Goal: Check status

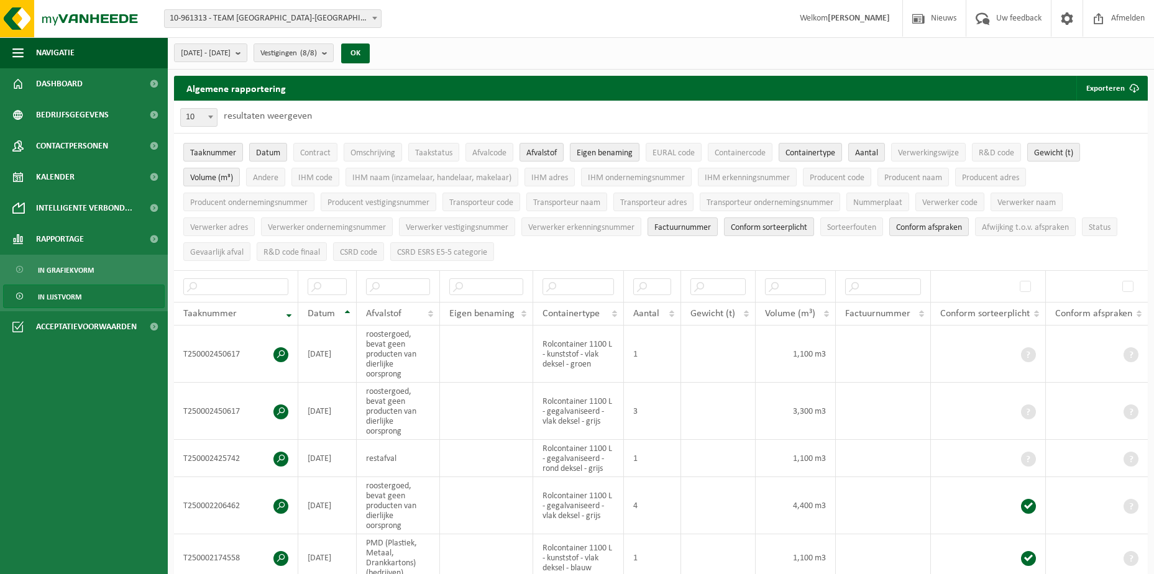
click at [373, 12] on span at bounding box center [375, 18] width 12 height 16
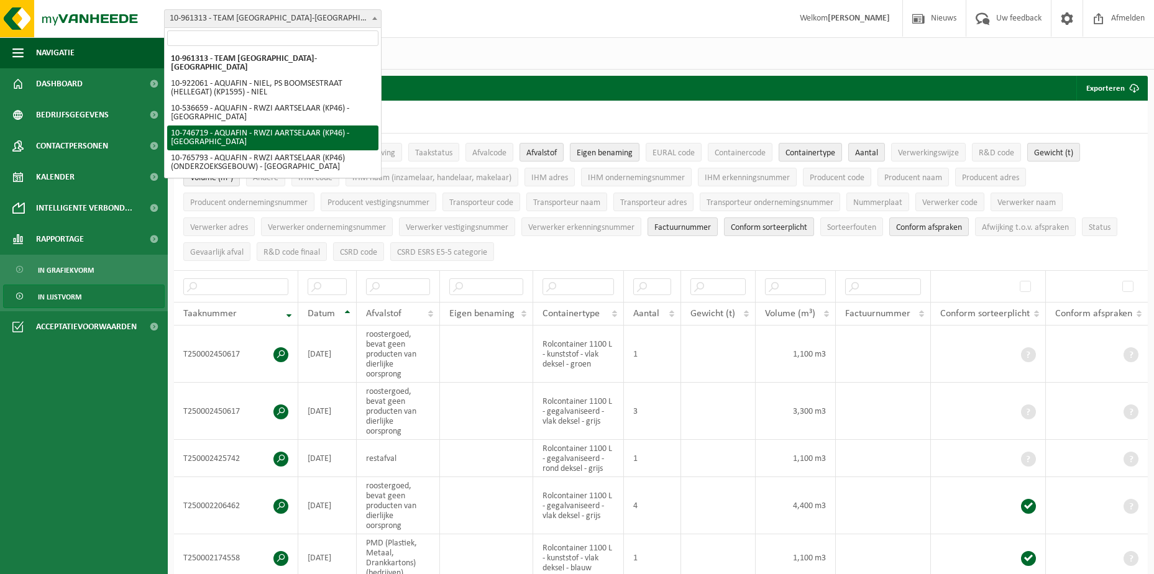
scroll to position [57, 0]
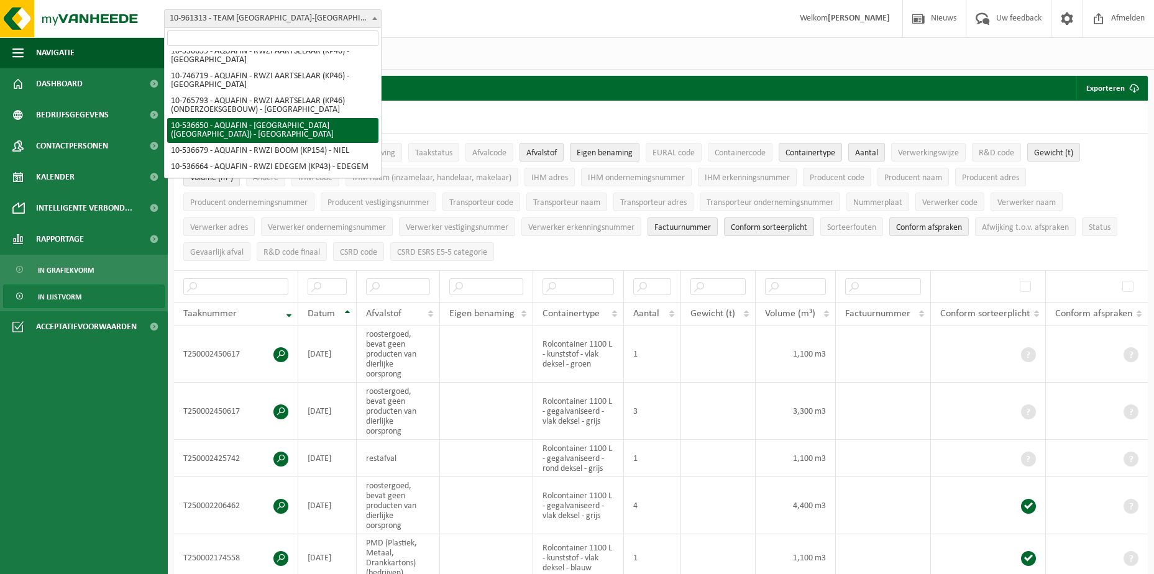
select select "3145"
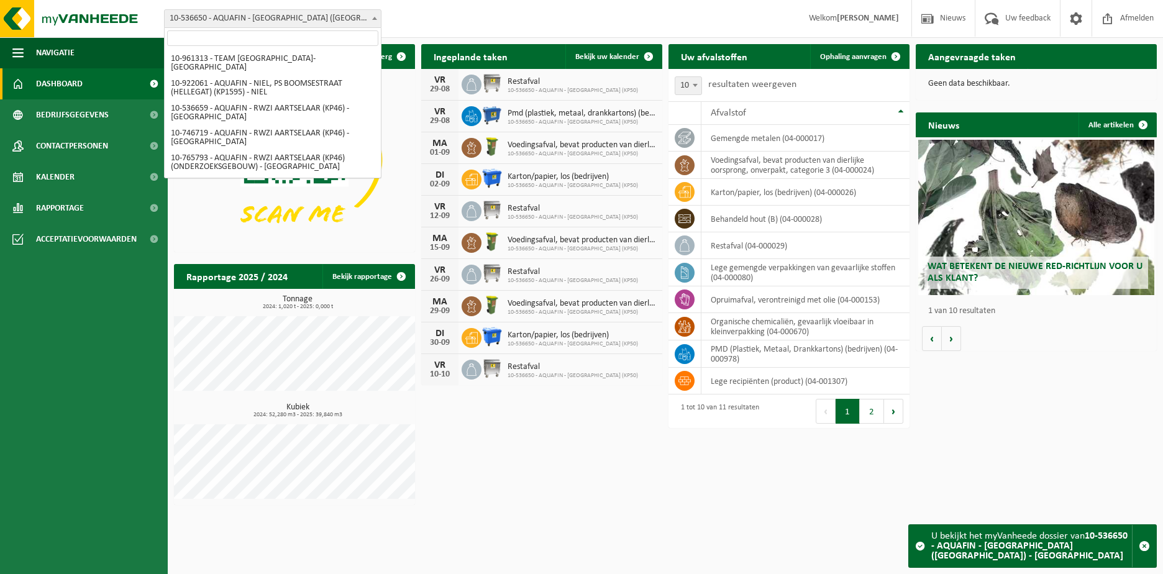
click at [378, 18] on span at bounding box center [375, 18] width 12 height 16
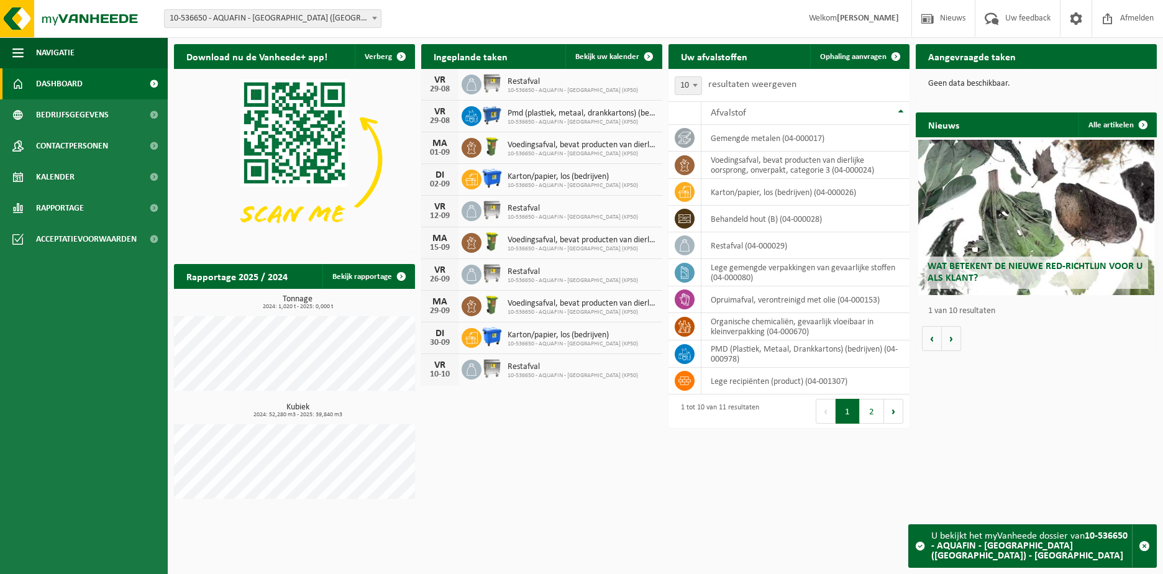
click at [63, 88] on span "Dashboard" at bounding box center [59, 83] width 47 height 31
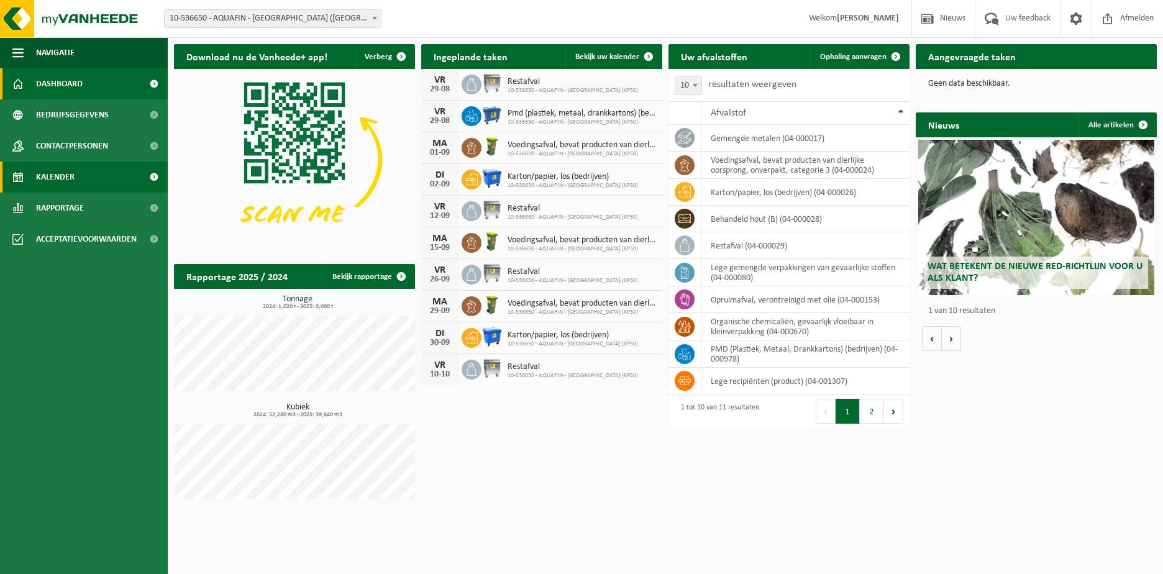
click at [68, 176] on span "Kalender" at bounding box center [55, 177] width 39 height 31
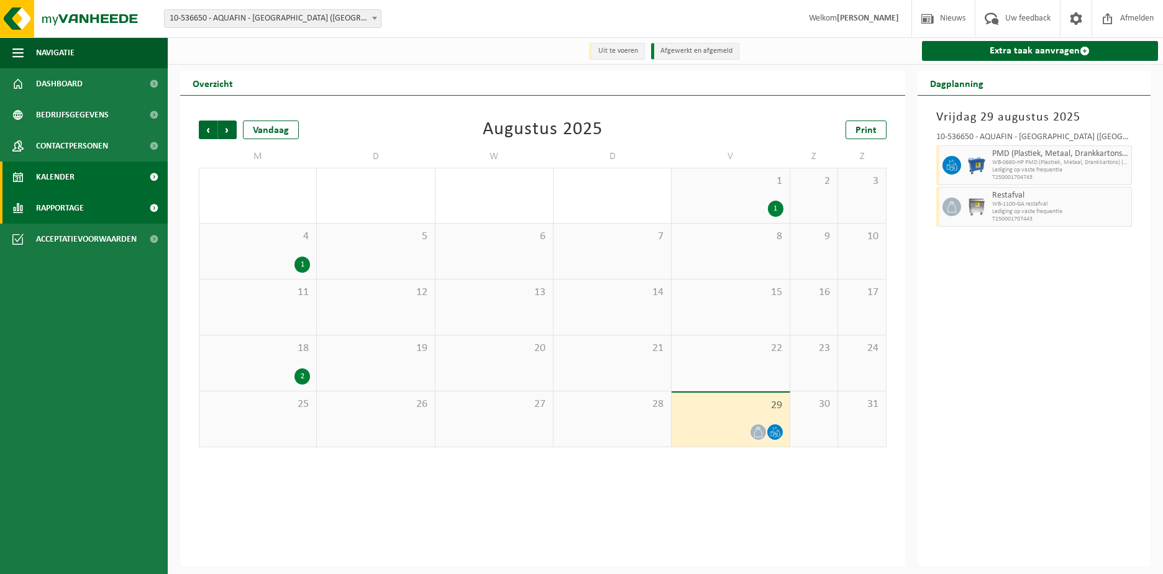
click at [63, 208] on span "Rapportage" at bounding box center [60, 208] width 48 height 31
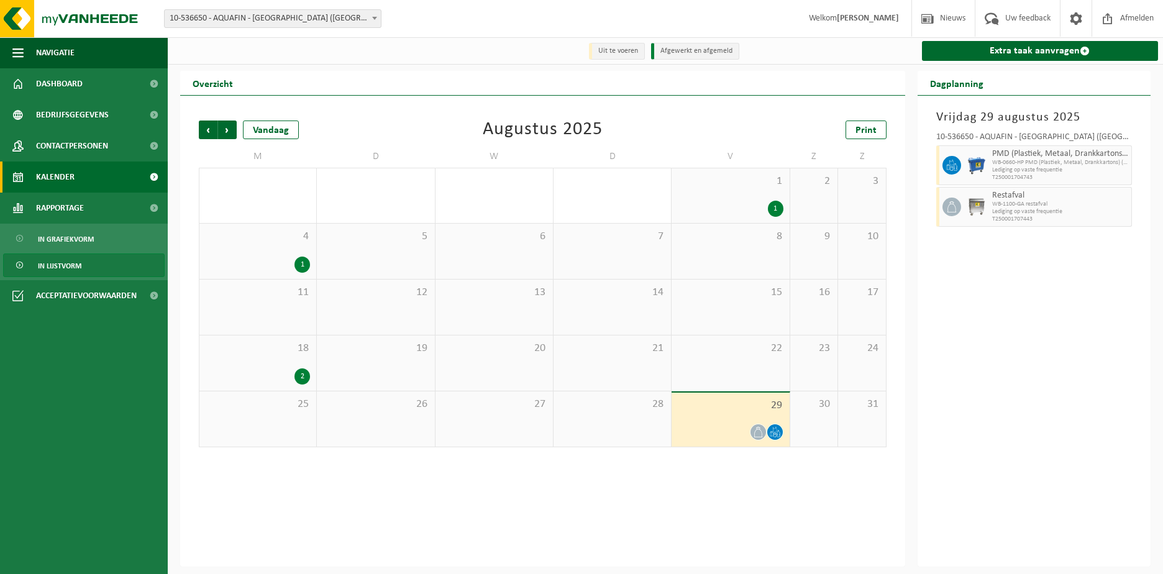
click at [62, 267] on span "In lijstvorm" at bounding box center [60, 266] width 44 height 24
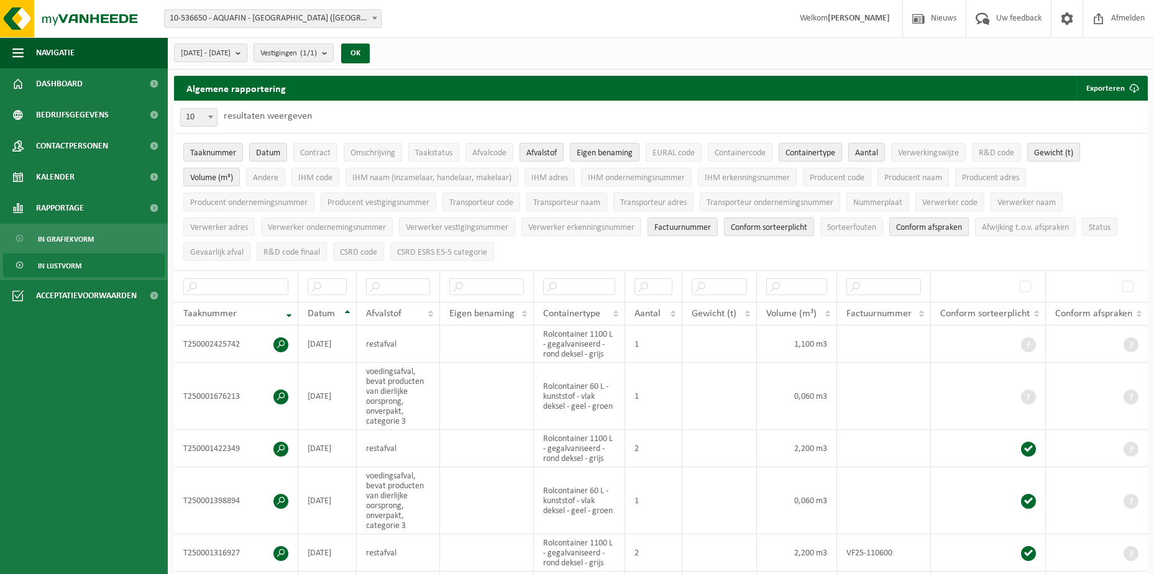
click at [301, 114] on label "resultaten weergeven" at bounding box center [268, 116] width 88 height 10
click at [221, 108] on select "10 25 50 100" at bounding box center [201, 107] width 37 height 1
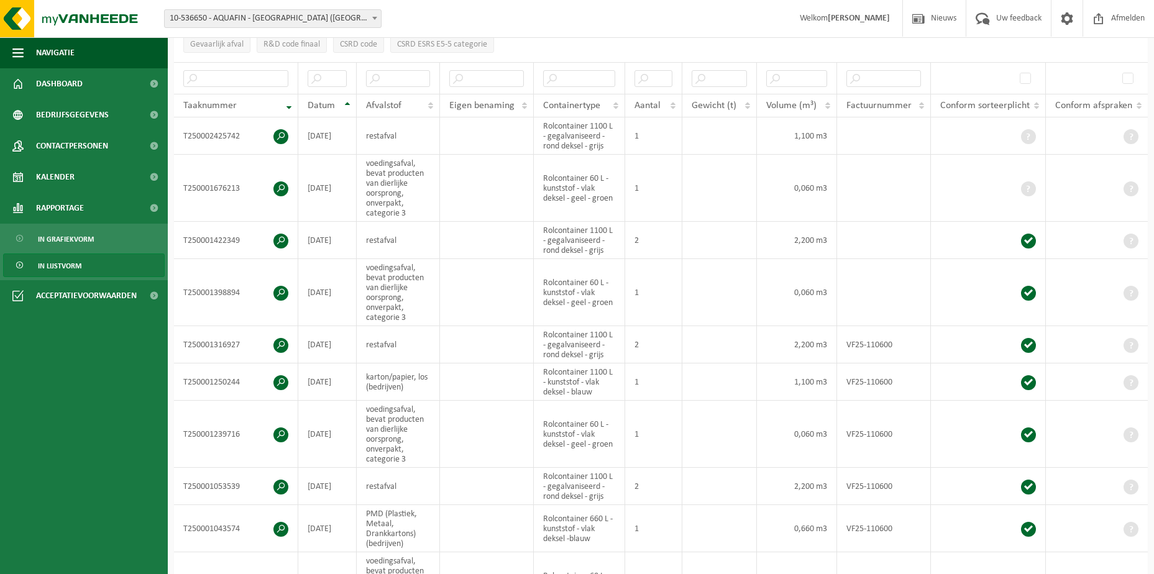
scroll to position [186, 0]
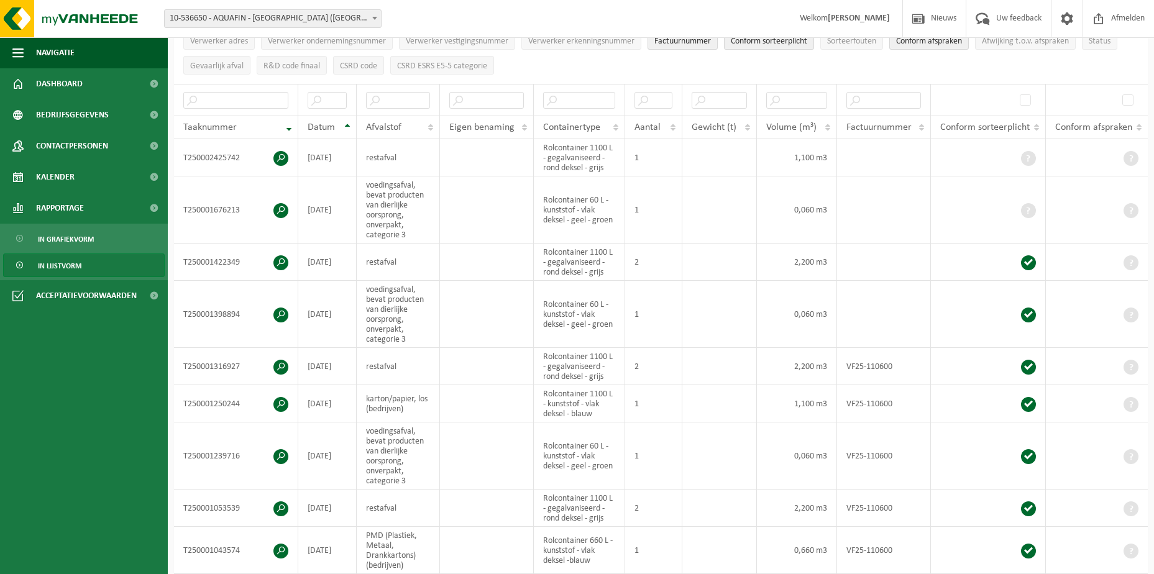
click at [374, 19] on b at bounding box center [374, 18] width 5 height 3
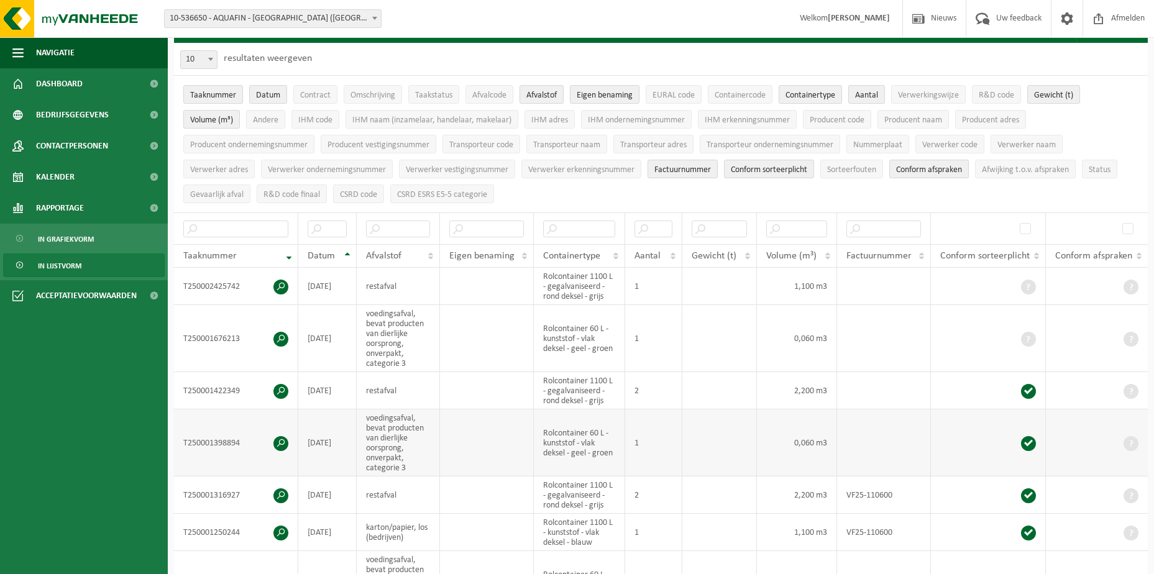
scroll to position [124, 0]
